Goal: Task Accomplishment & Management: Manage account settings

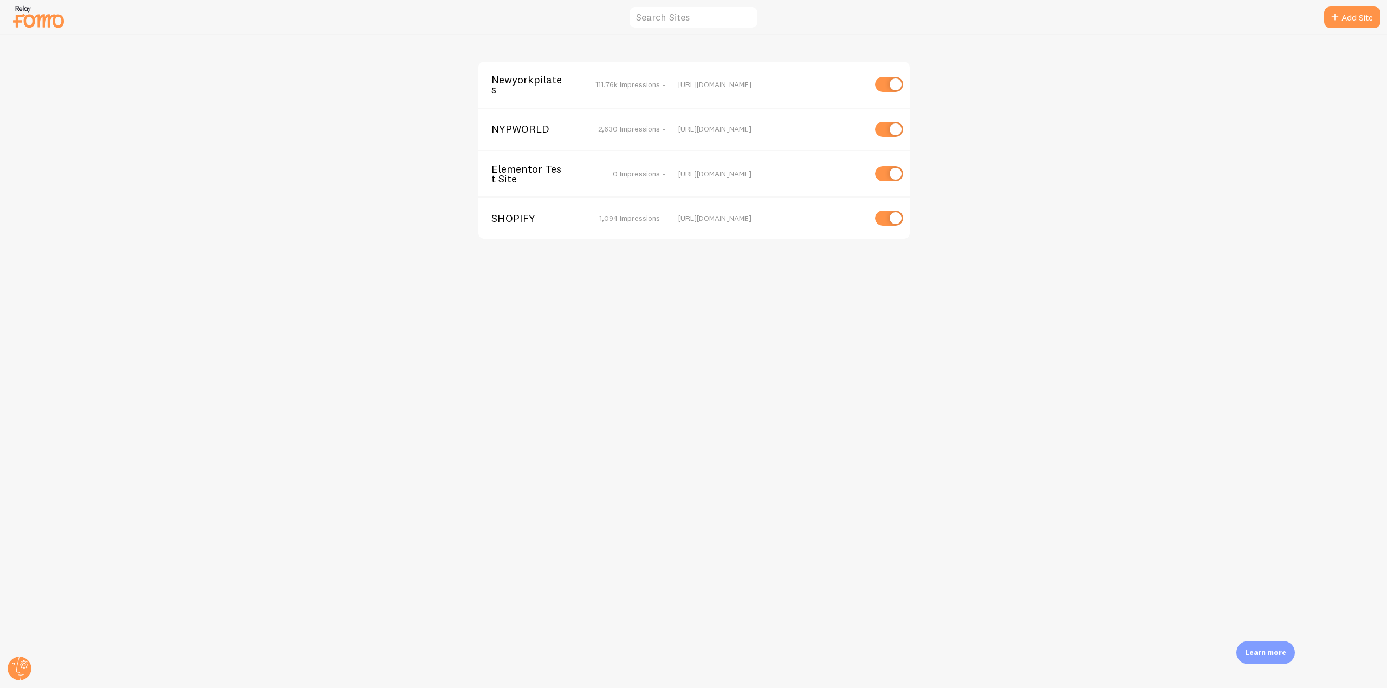
click at [506, 75] on span "Newyorkpilates" at bounding box center [534, 85] width 87 height 20
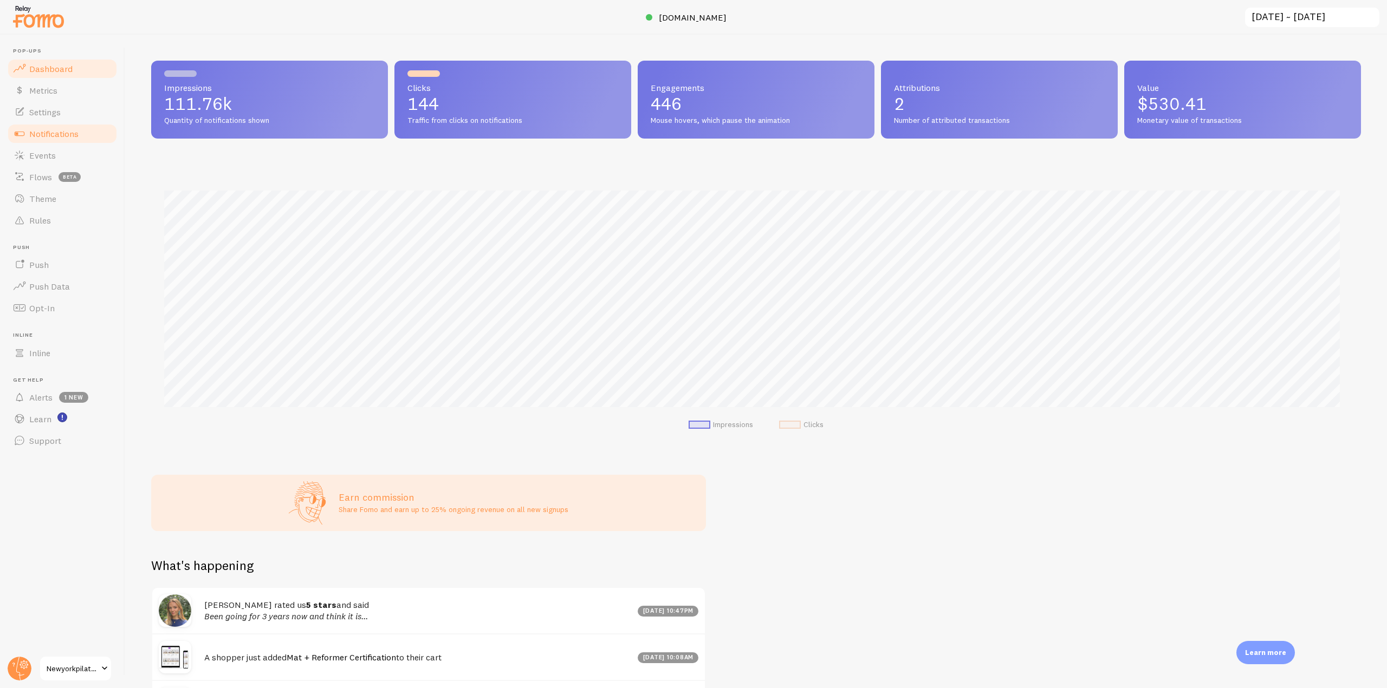
scroll to position [284, 1201]
click at [106, 135] on link "Notifications" at bounding box center [63, 134] width 112 height 22
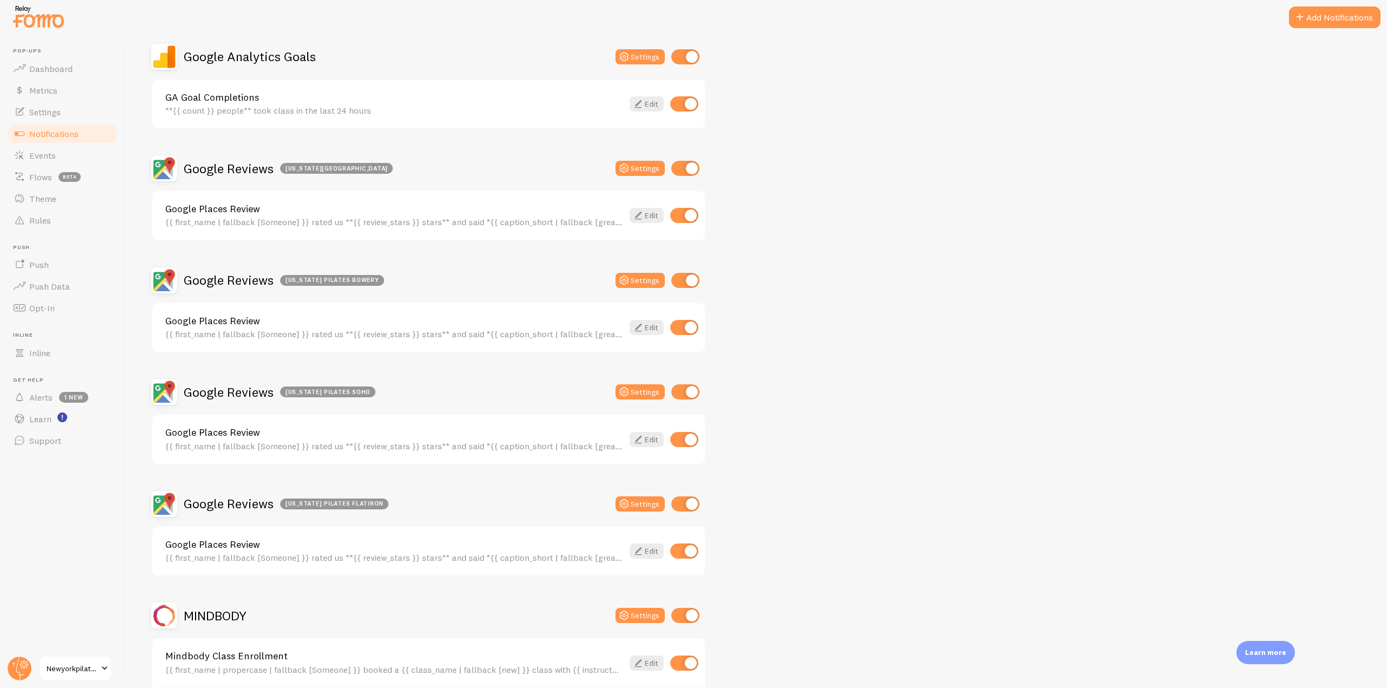
scroll to position [433, 0]
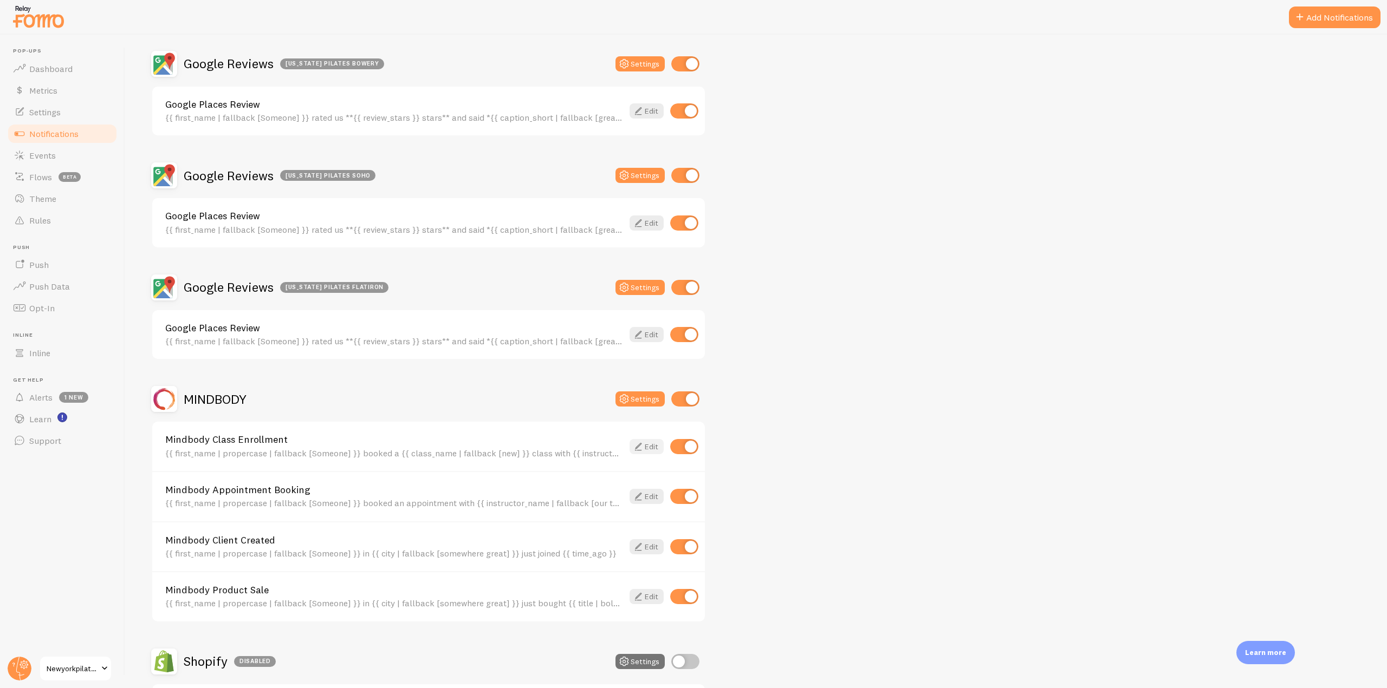
click at [638, 444] on icon at bounding box center [638, 446] width 13 height 13
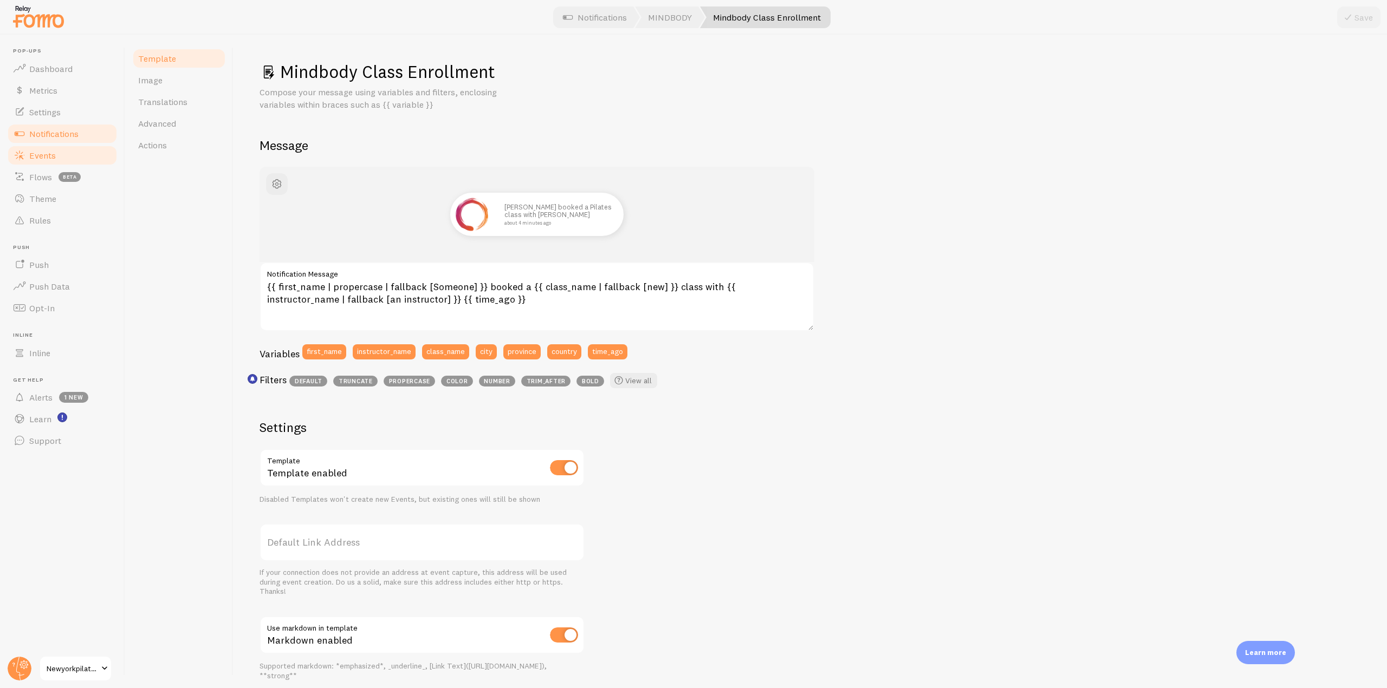
click at [57, 160] on link "Events" at bounding box center [63, 156] width 112 height 22
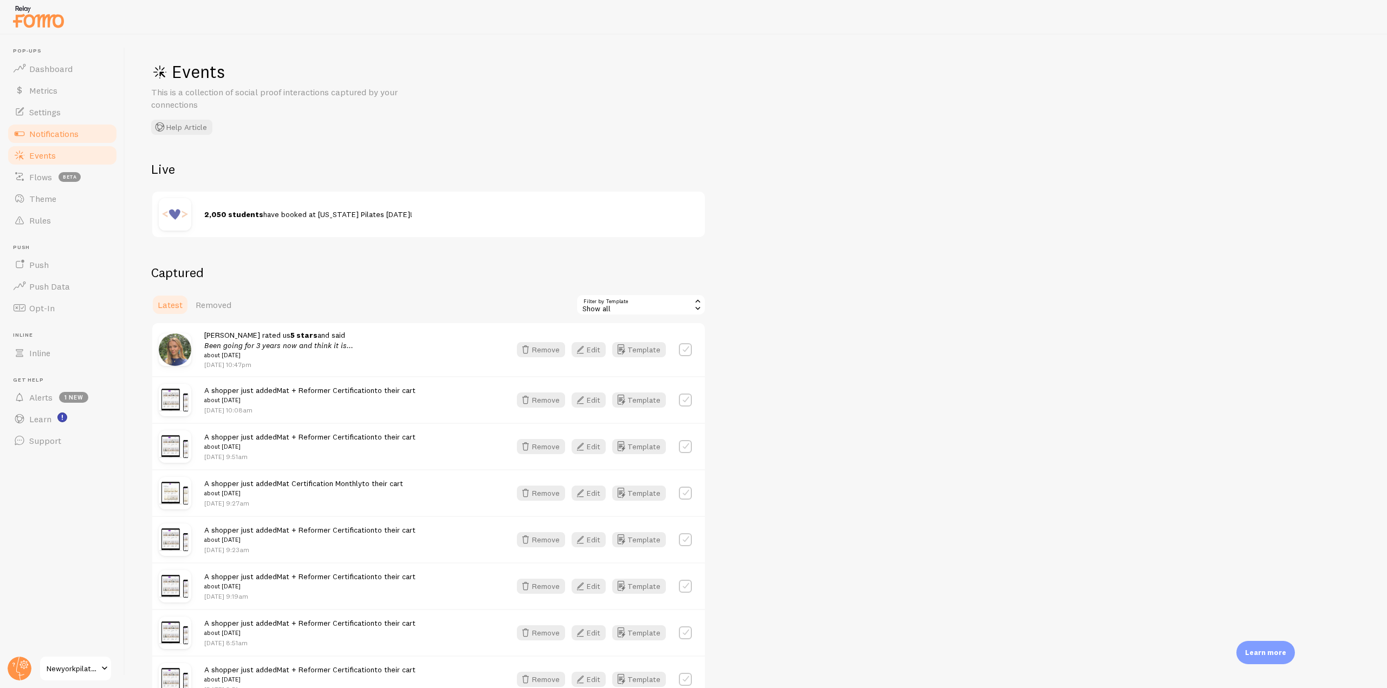
click at [63, 143] on link "Notifications" at bounding box center [63, 134] width 112 height 22
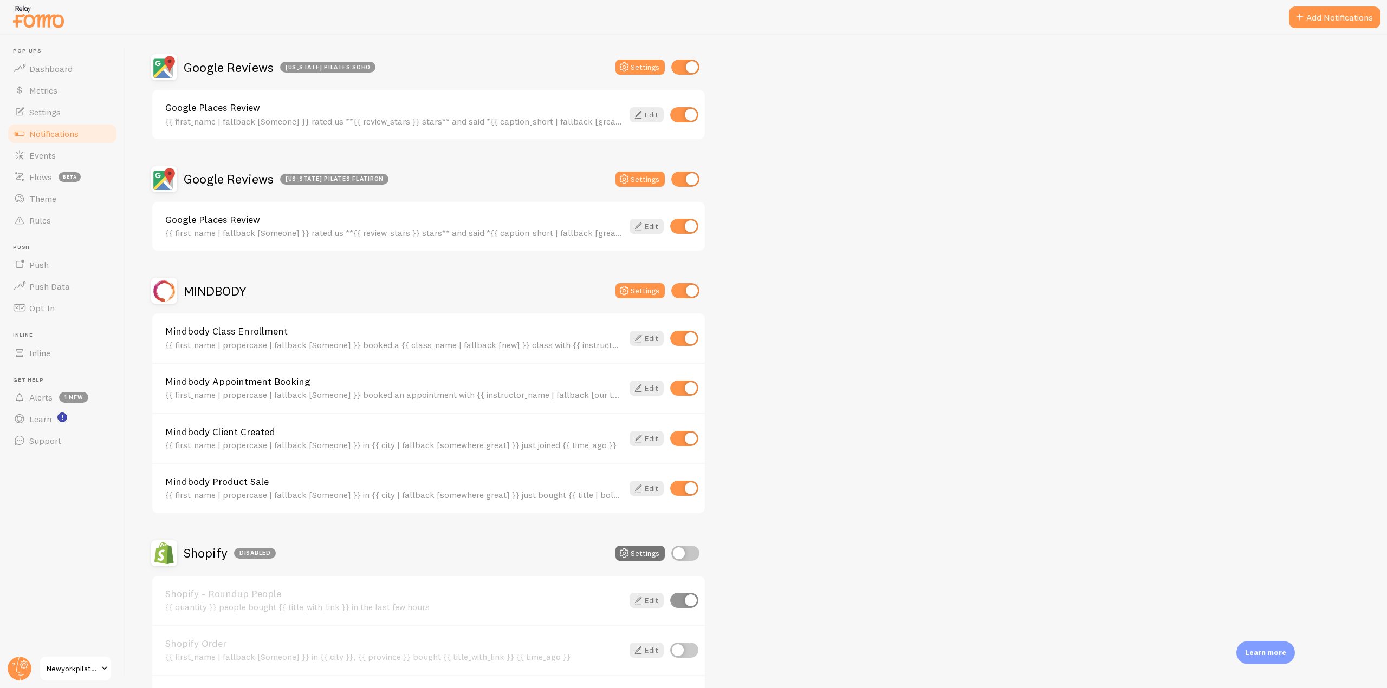
scroll to position [596, 0]
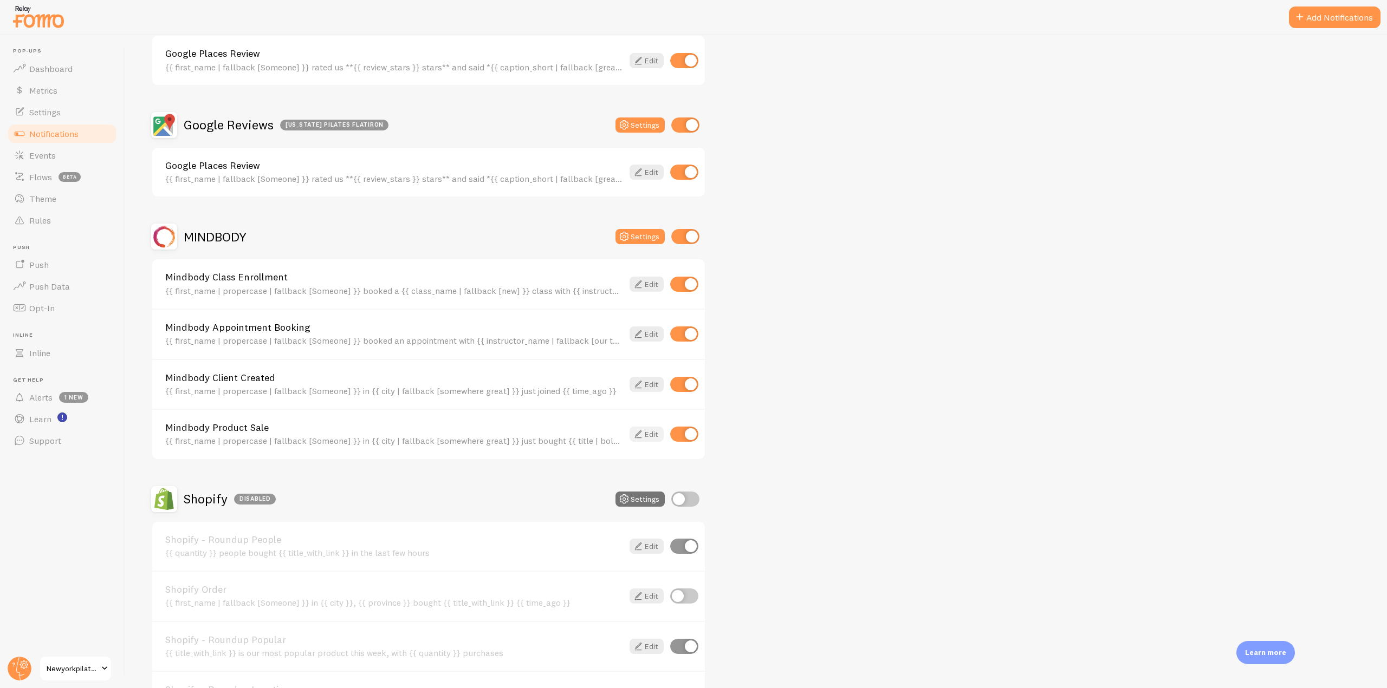
click at [646, 432] on link "Edit" at bounding box center [646, 434] width 34 height 15
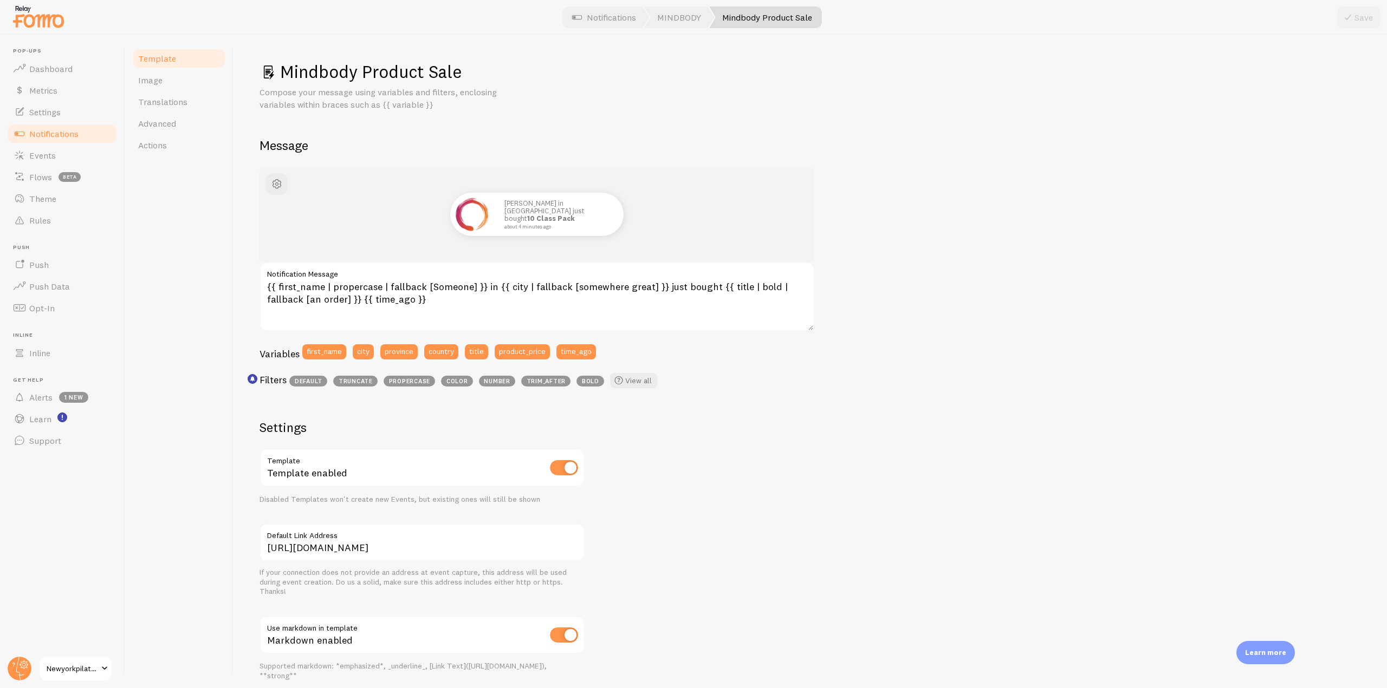
click at [95, 138] on link "Notifications" at bounding box center [63, 134] width 112 height 22
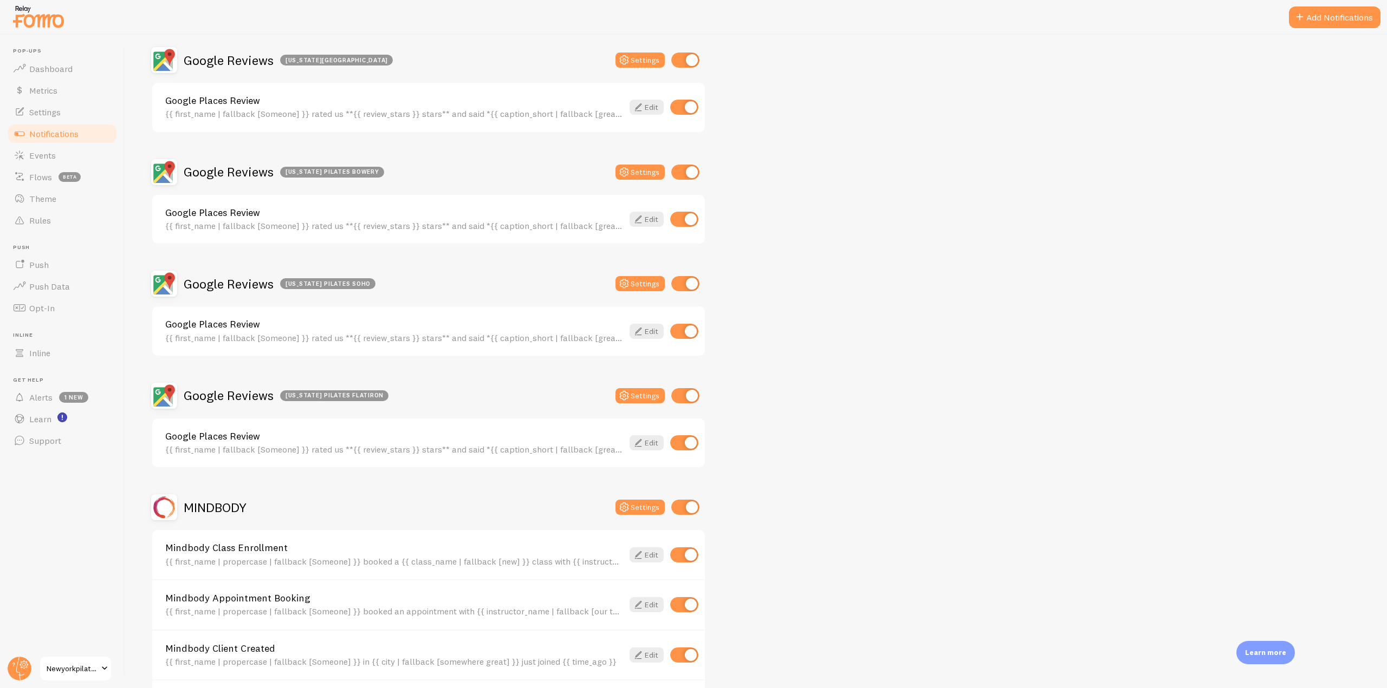
scroll to position [433, 0]
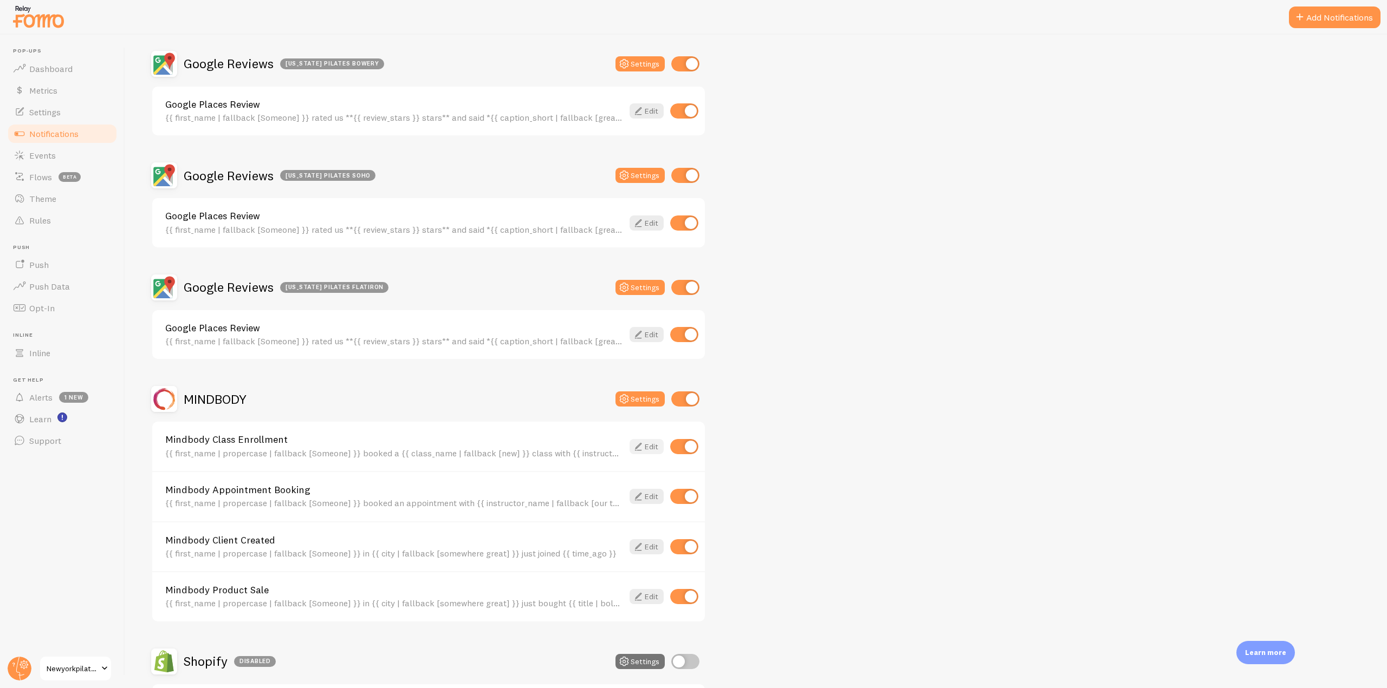
click at [644, 446] on link "Edit" at bounding box center [646, 446] width 34 height 15
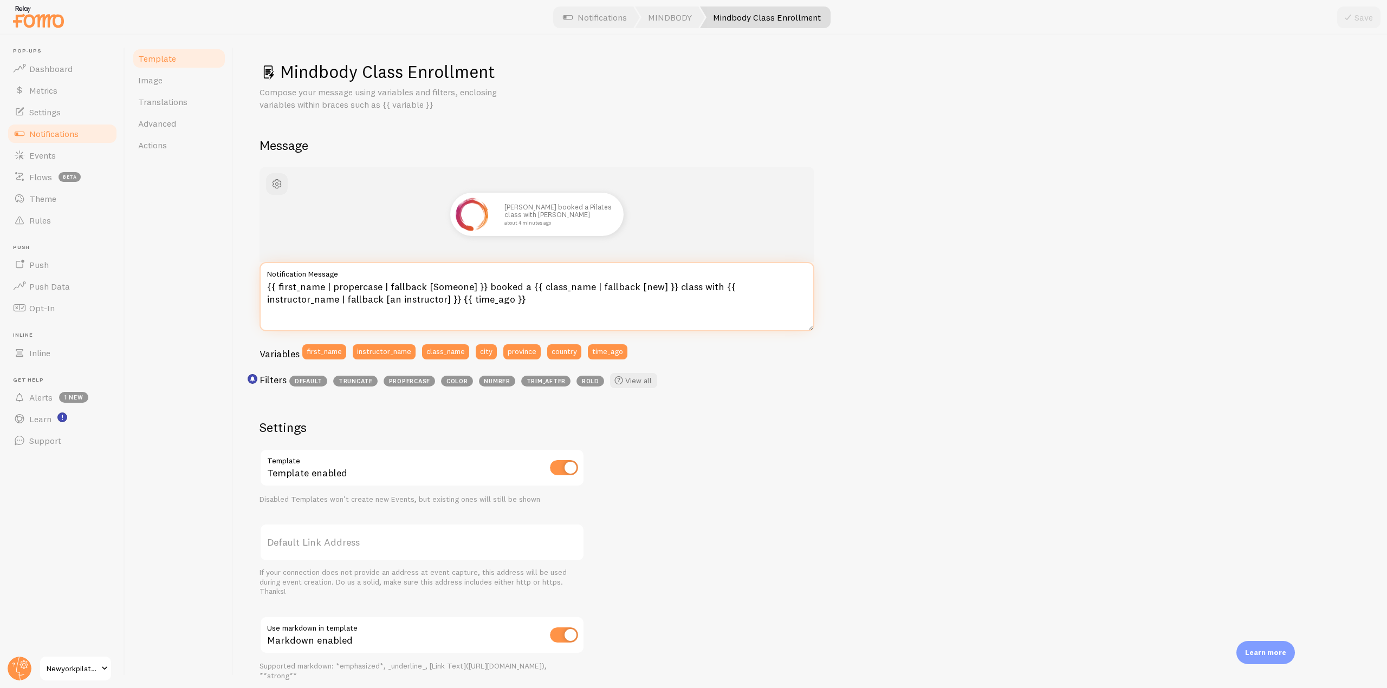
click at [534, 285] on textarea "{{ first_name | propercase | fallback [Someone] }} booked a {{ class_name | fal…" at bounding box center [536, 296] width 555 height 69
drag, startPoint x: 538, startPoint y: 286, endPoint x: 583, endPoint y: 286, distance: 45.5
click at [583, 286] on textarea "{{ first_name | propercase | fallback [Someone] }} booked a {{ class_name | fal…" at bounding box center [536, 296] width 555 height 69
